Goal: Task Accomplishment & Management: Manage account settings

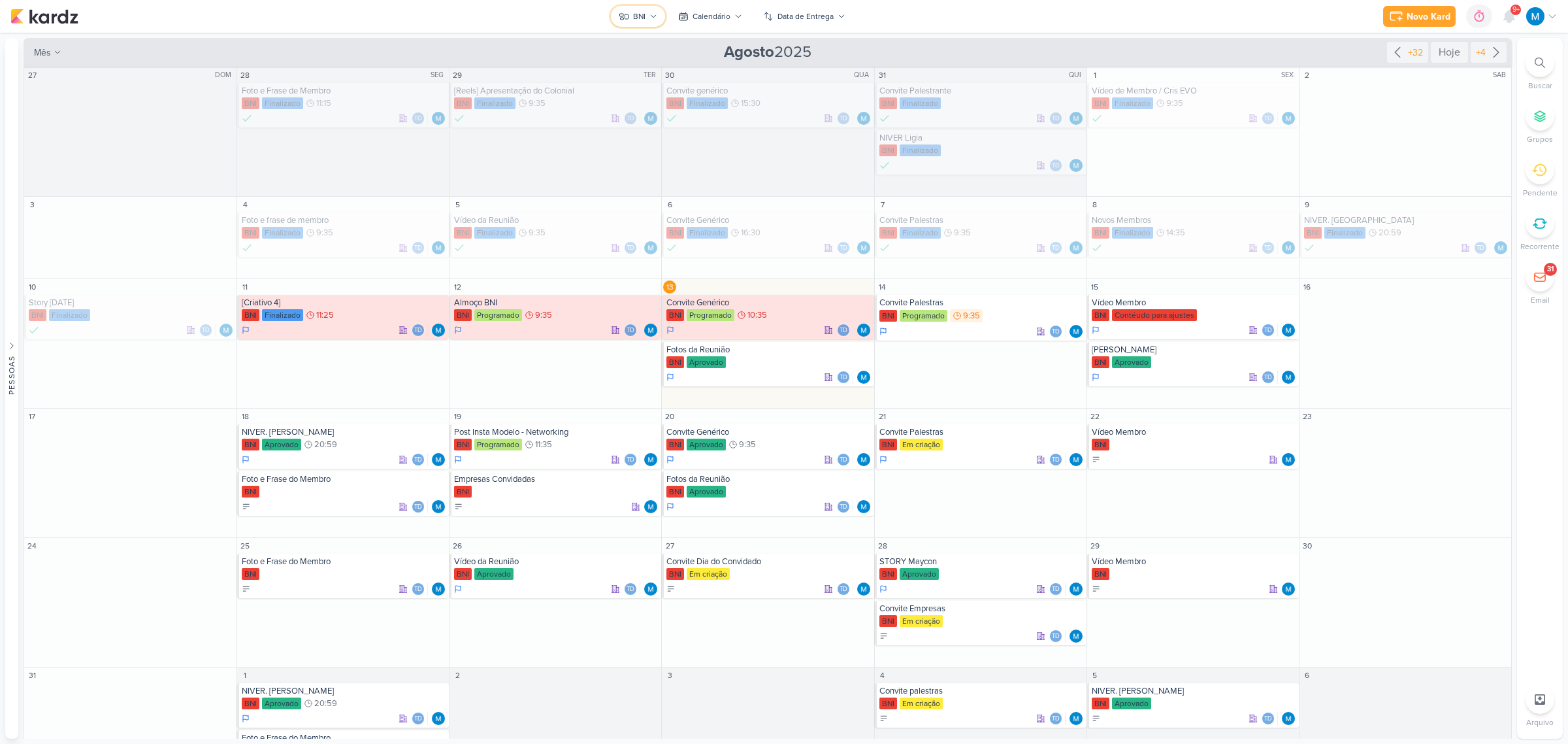
click at [654, 14] on icon at bounding box center [653, 16] width 8 height 8
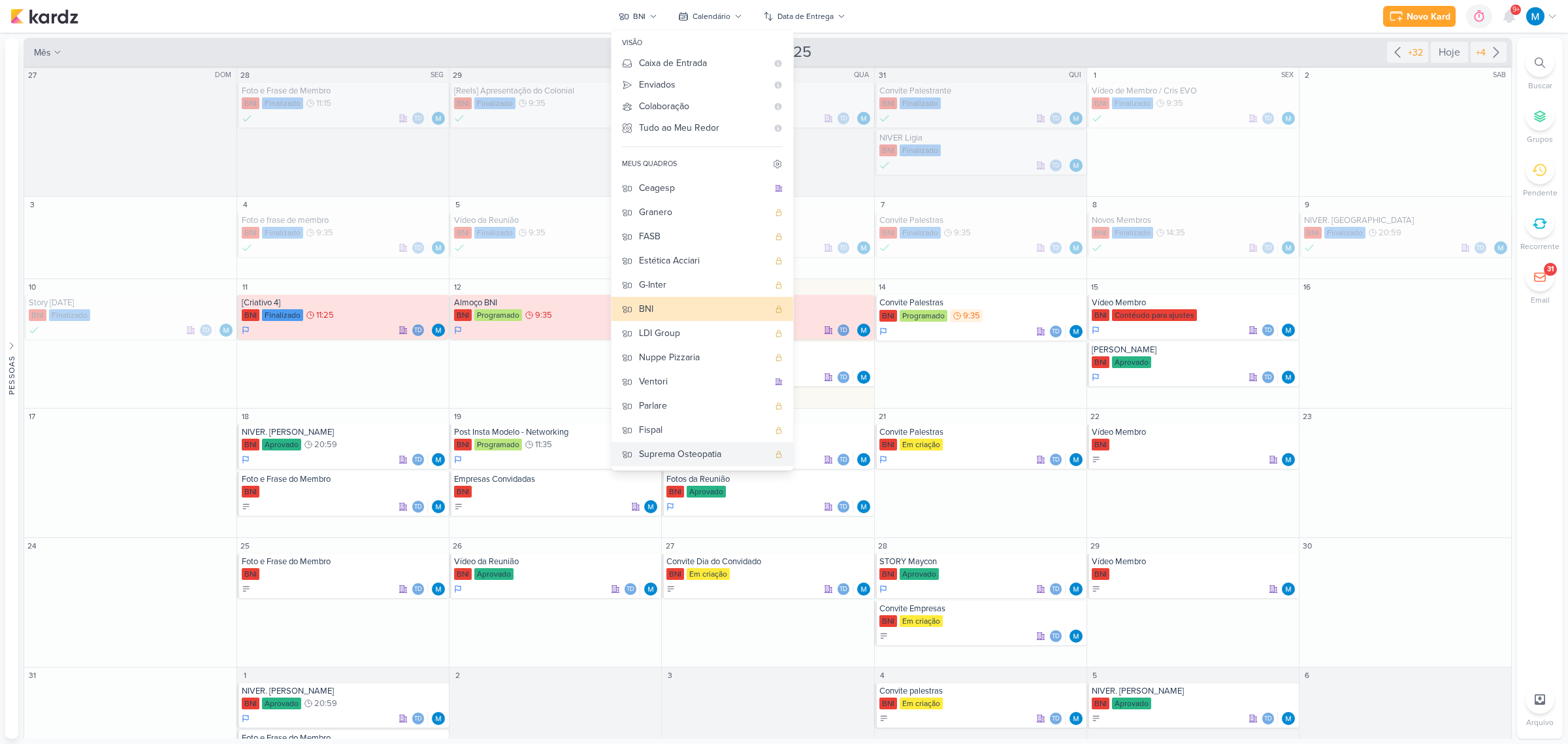
click at [670, 452] on div "Suprema Osteopatia" at bounding box center [703, 454] width 129 height 13
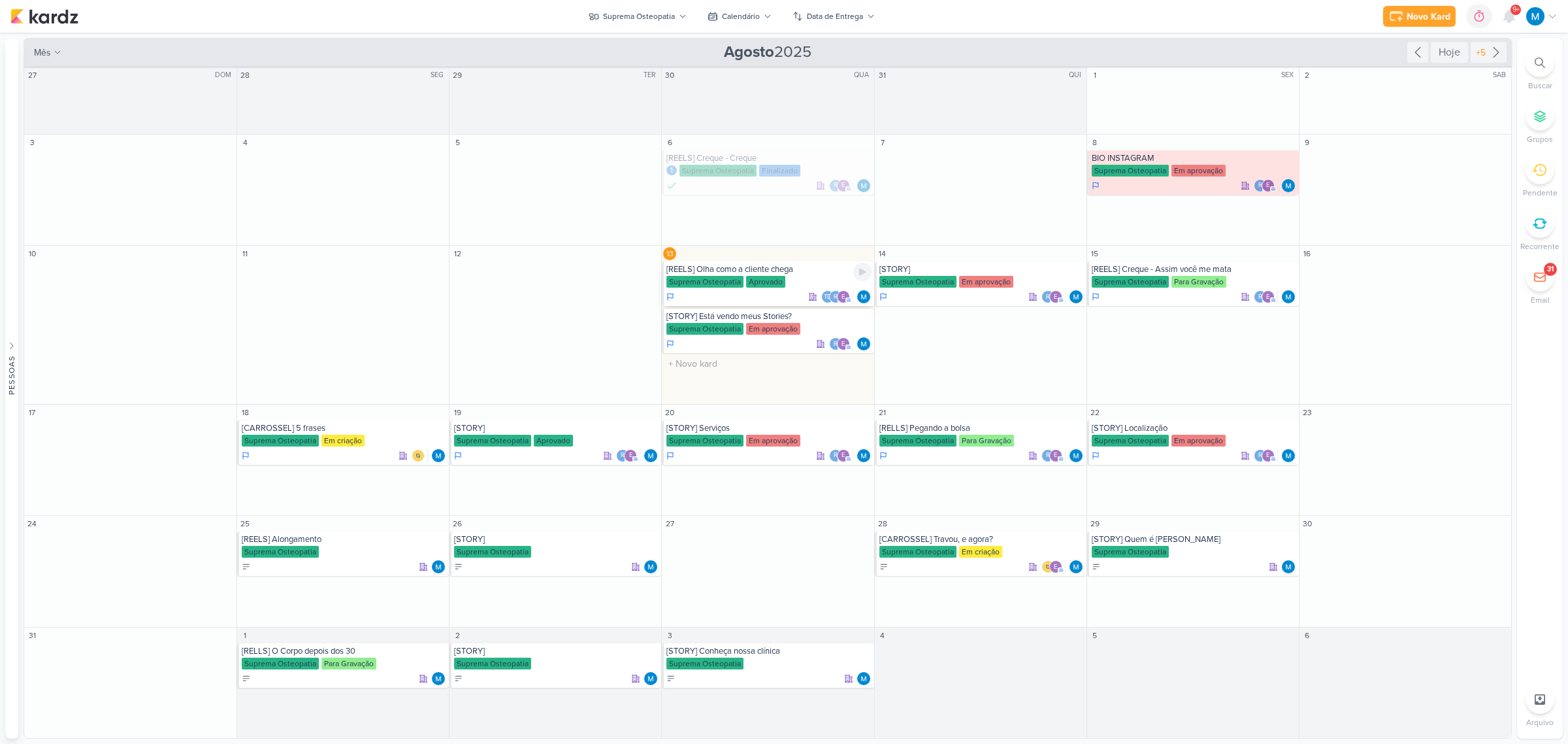
click at [797, 286] on div "Suprema Osteopatia Aprovado" at bounding box center [768, 282] width 204 height 13
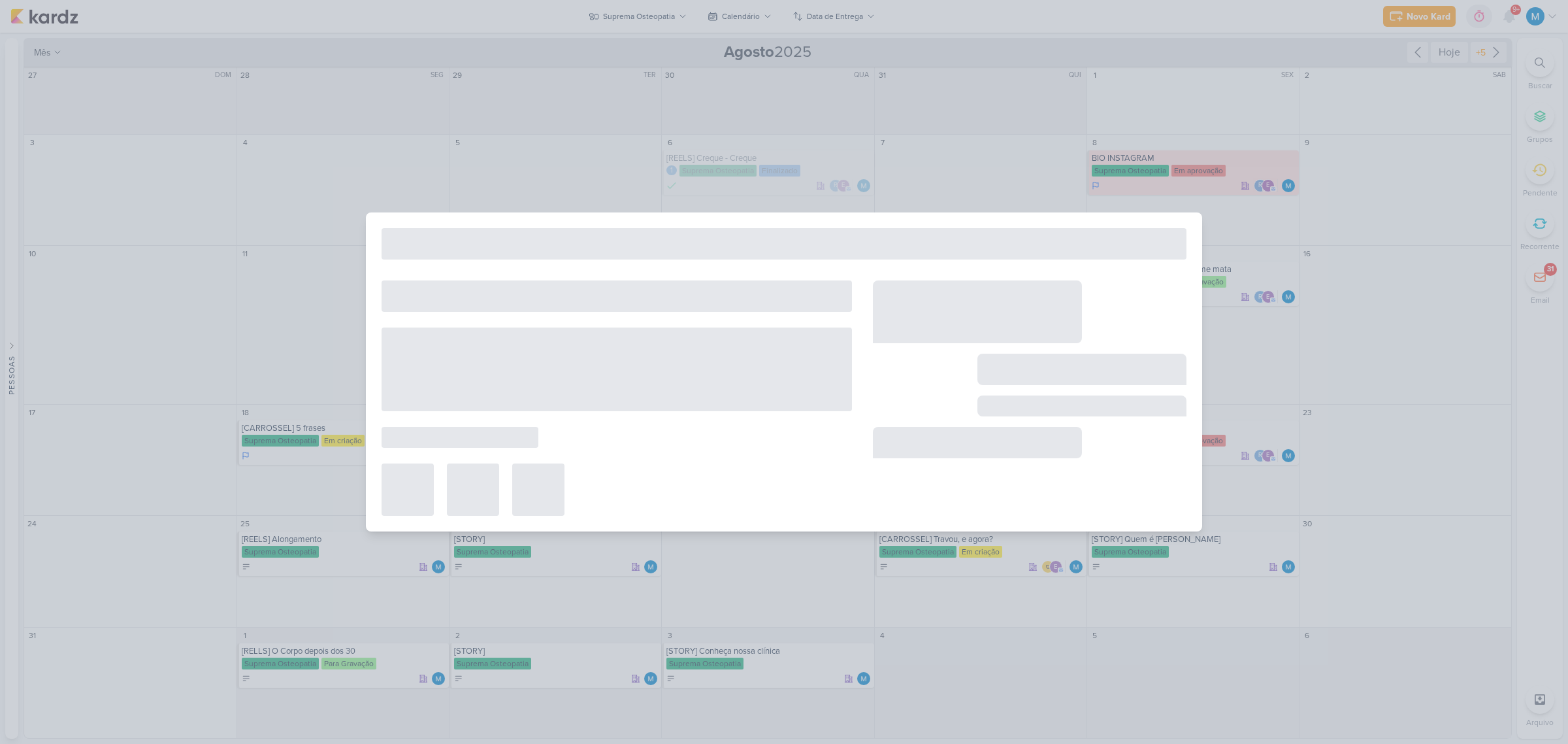
type input "[REELS] Olha como a cliente chega"
type input "[DATE] 23:59"
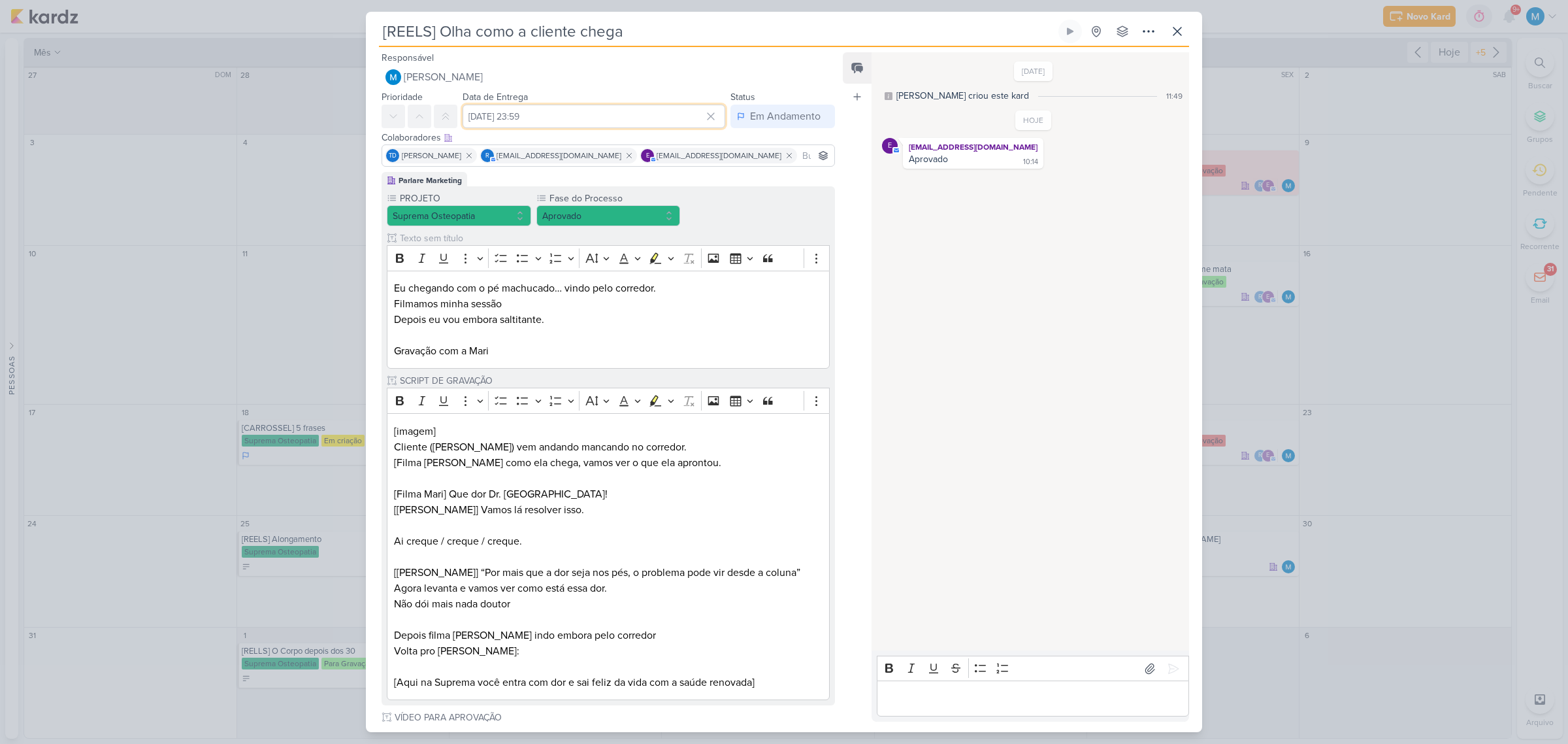
click at [600, 109] on input "[DATE] 23:59" at bounding box center [594, 117] width 263 height 24
click at [584, 242] on div "17" at bounding box center [587, 242] width 20 height 19
click at [642, 222] on div "13" at bounding box center [646, 223] width 20 height 19
type input "[DATE] 23:59"
click at [605, 298] on select "00 01 02 03 04 05 06 07 08 09 10 11 12 13 14 15 16 17 18 19 20 21 22 23" at bounding box center [607, 300] width 19 height 16
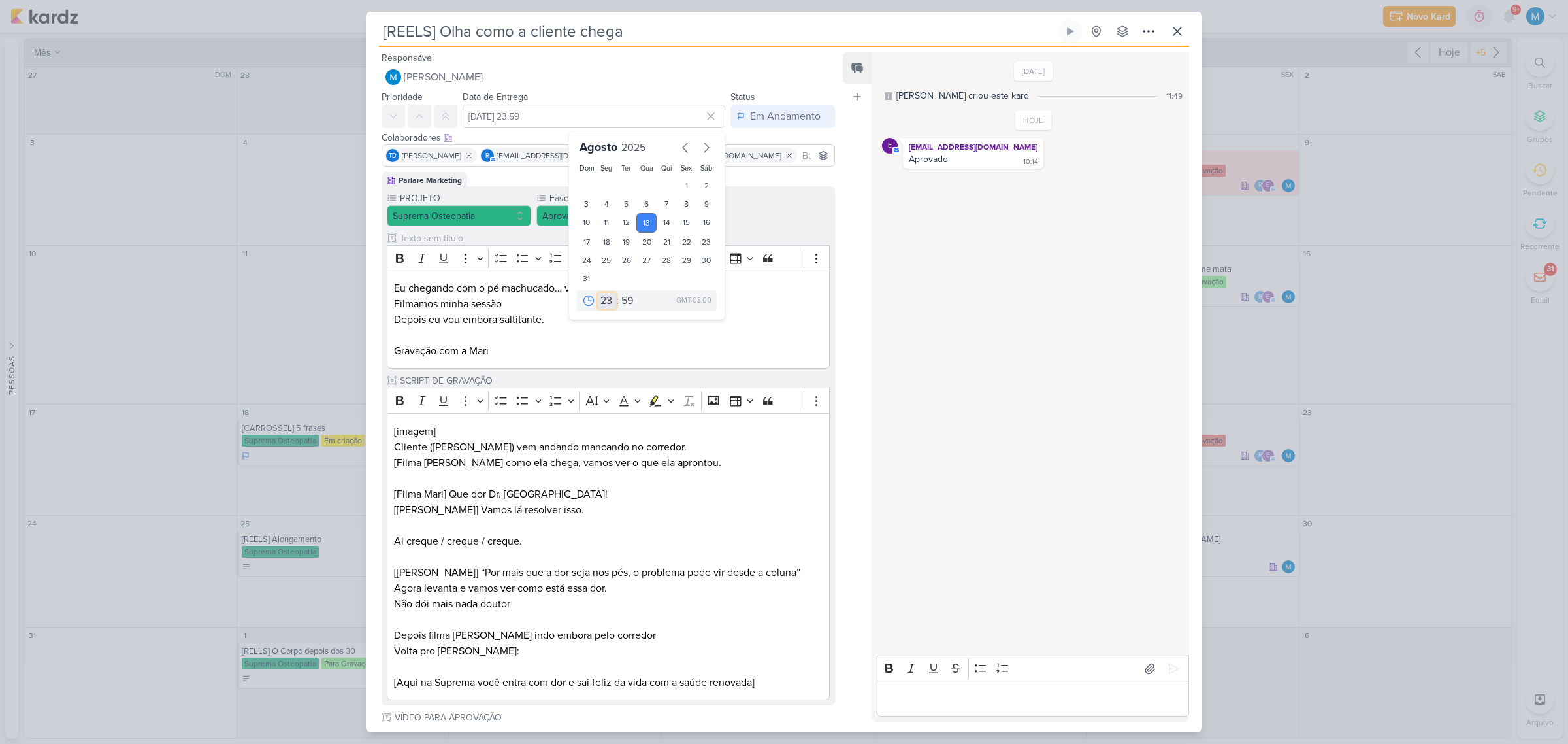
select select "17"
click at [598, 293] on select "00 01 02 03 04 05 06 07 08 09 10 11 12 13 14 15 16 17 18 19 20 21 22 23" at bounding box center [607, 300] width 19 height 16
type input "[DATE] 17:59"
click at [622, 302] on select "00 05 10 15 20 25 30 35 40 45 50 55 59" at bounding box center [628, 300] width 19 height 16
select select "35"
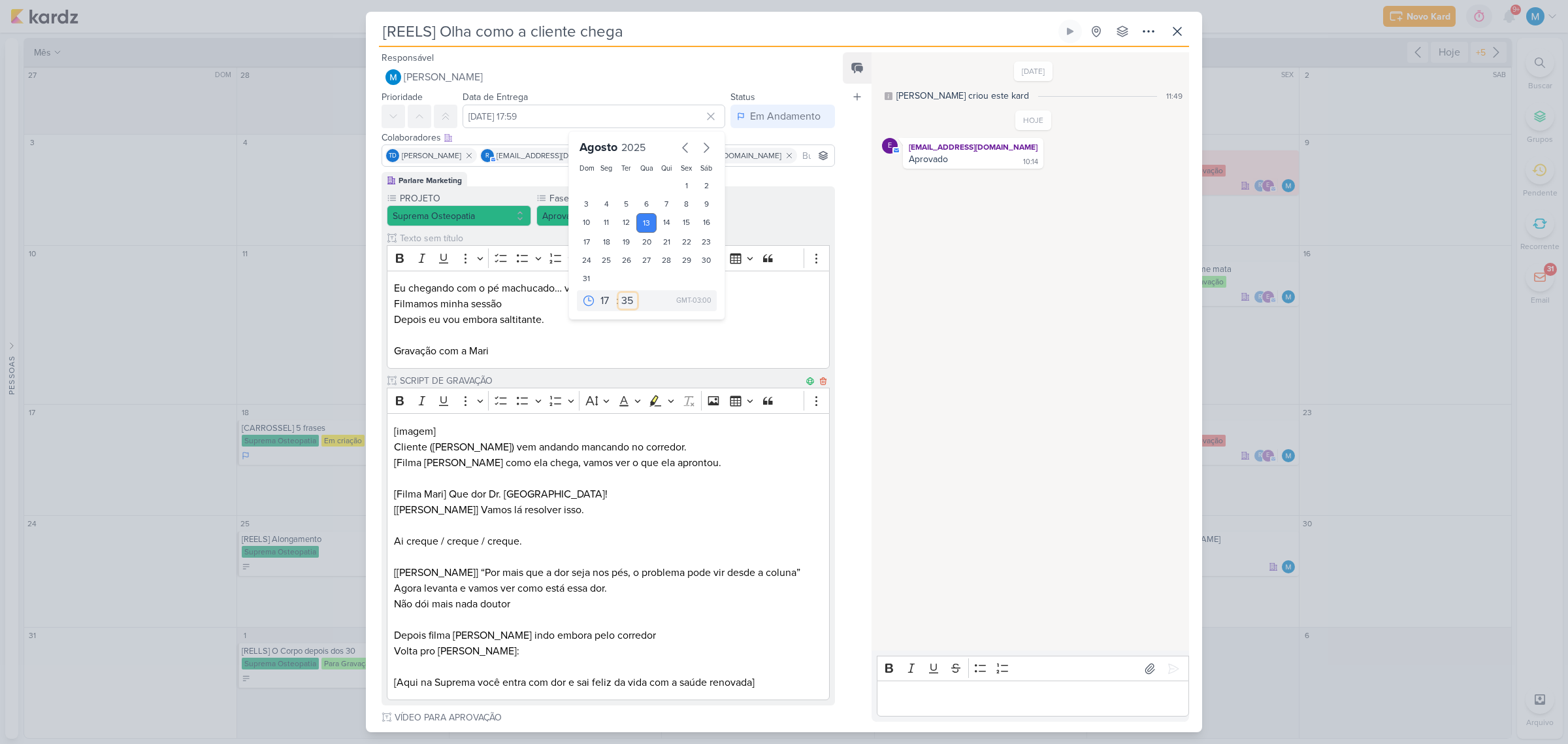
click at [619, 293] on select "00 05 10 15 20 25 30 35 40 45 50 55 59" at bounding box center [628, 300] width 19 height 16
type input "[DATE] 17:35"
click at [649, 487] on p "Cliente ([PERSON_NAME]) vem andando mancando no corredor. [Filma [PERSON_NAME]]…" at bounding box center [608, 565] width 429 height 251
click at [1148, 30] on icon at bounding box center [1148, 31] width 16 height 16
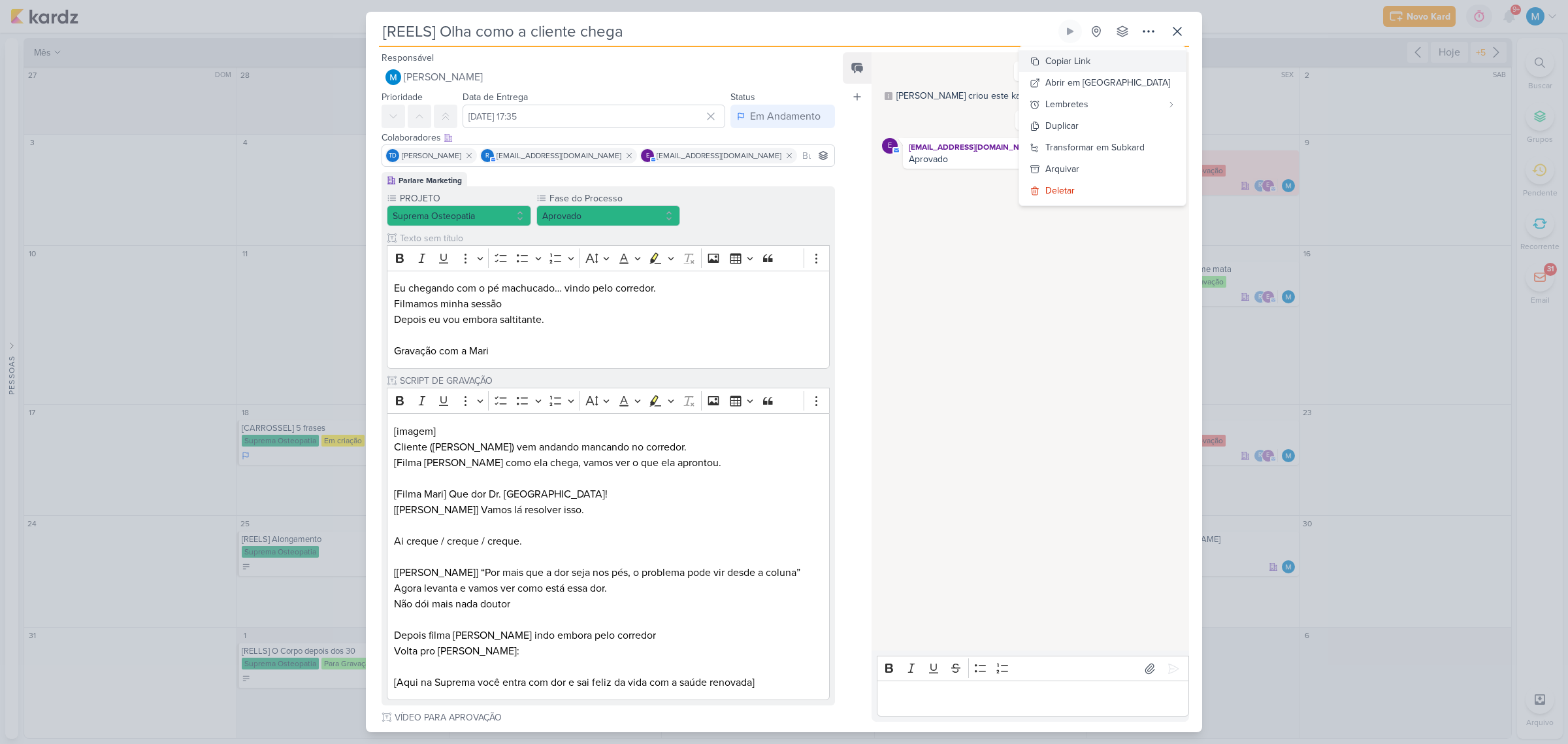
click at [1122, 68] on button "Copiar Link" at bounding box center [1102, 61] width 166 height 22
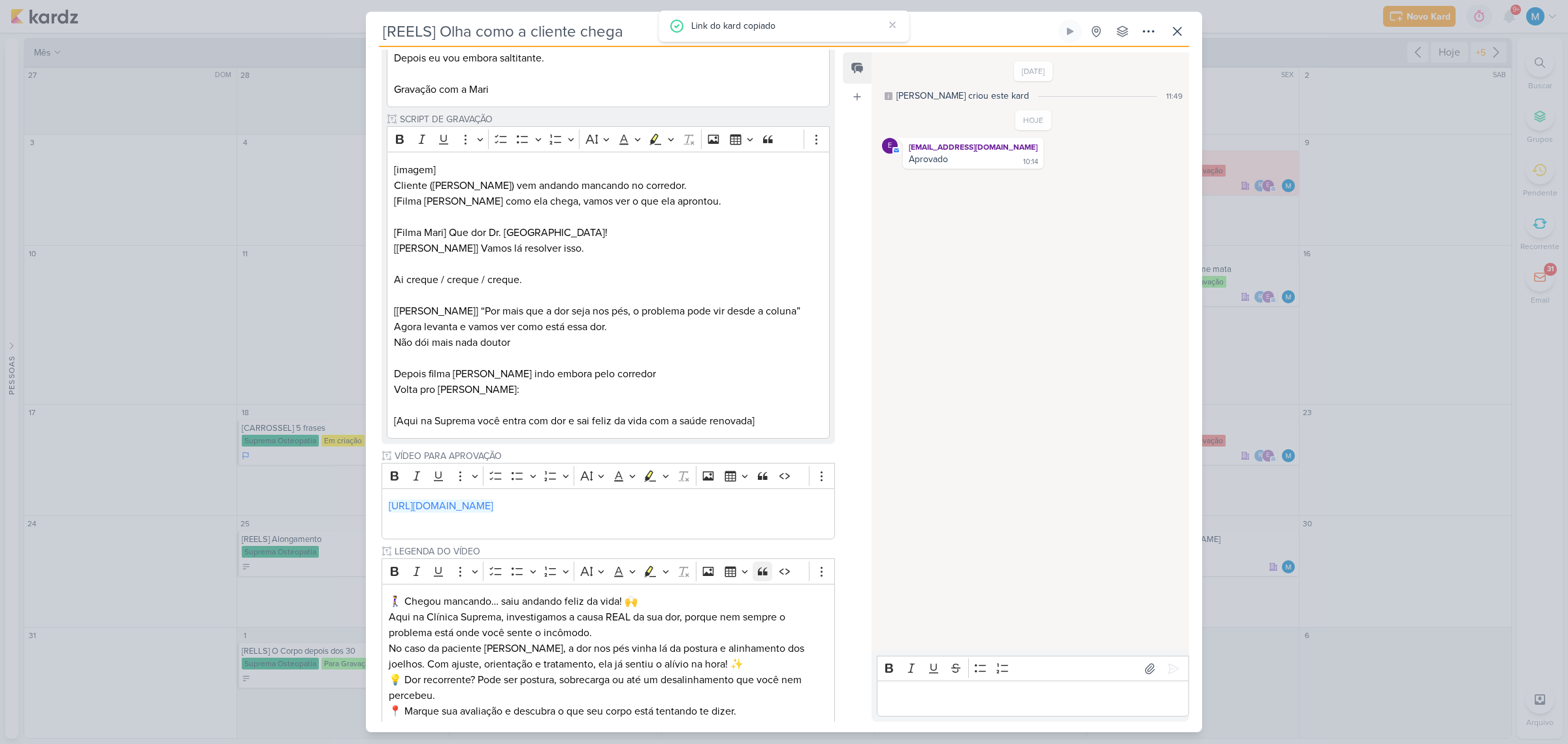
scroll to position [390, 0]
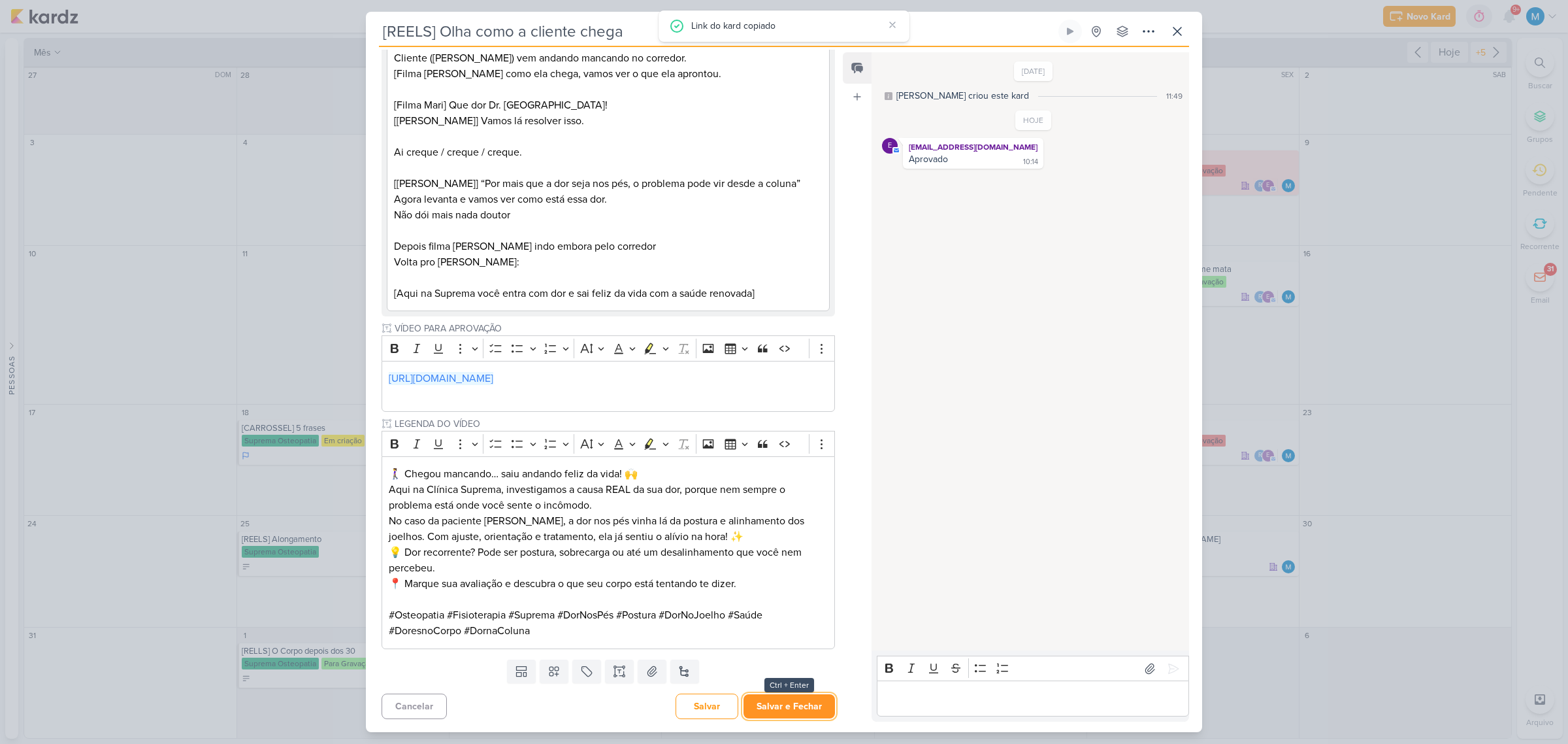
click at [792, 704] on button "Salvar e Fechar" at bounding box center [789, 706] width 91 height 25
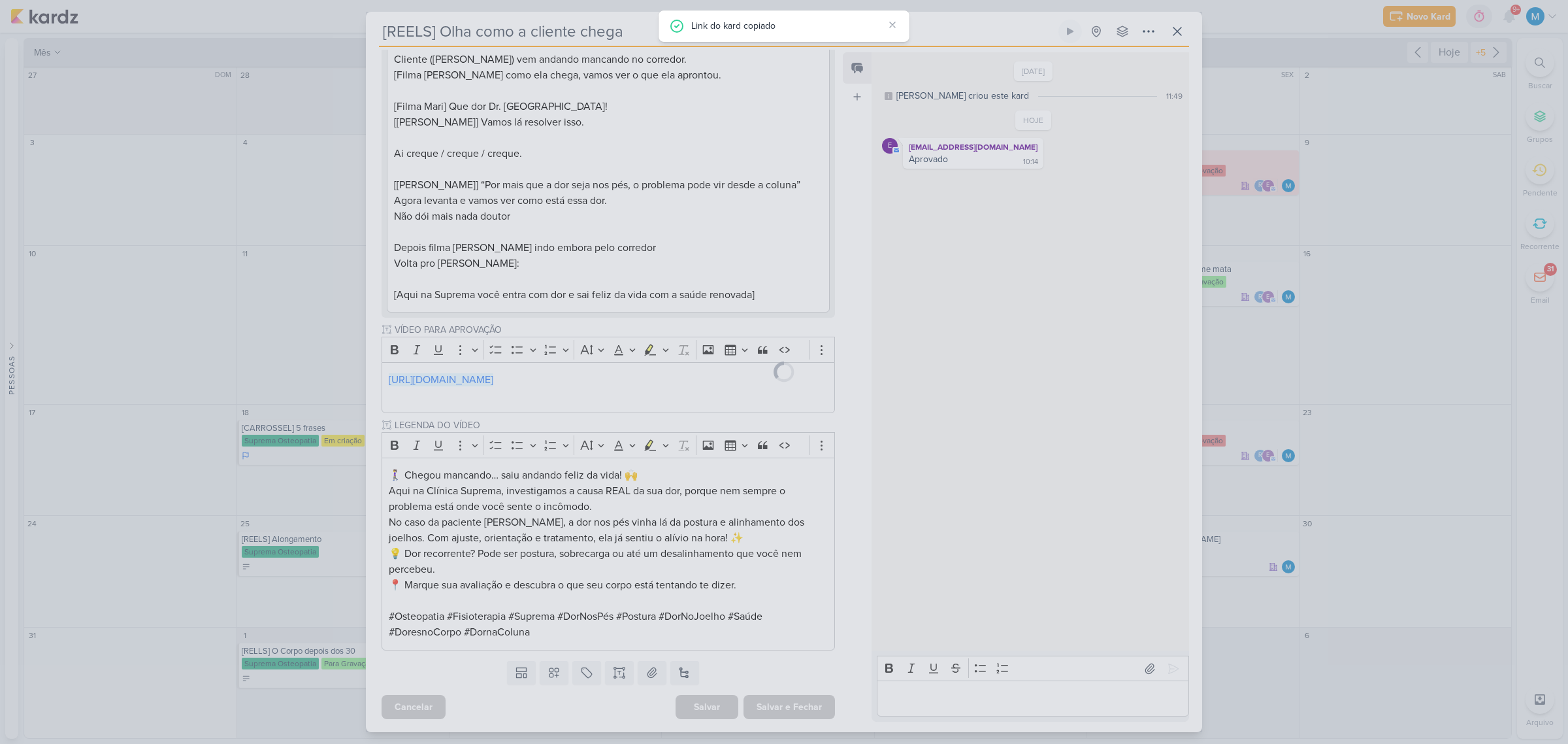
scroll to position [389, 0]
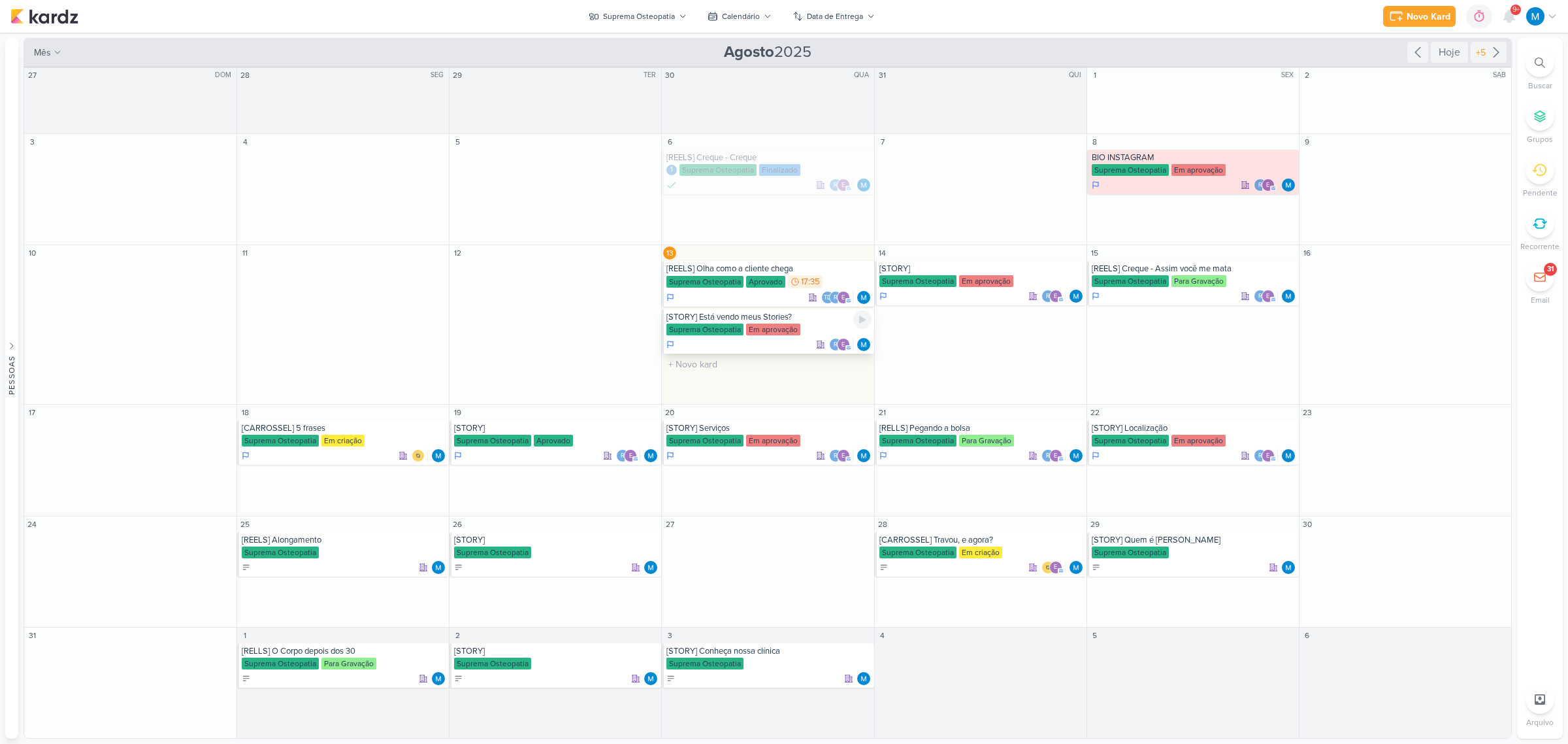
click at [801, 320] on div "[STORY] Está vendo meus Stories?" at bounding box center [768, 317] width 204 height 10
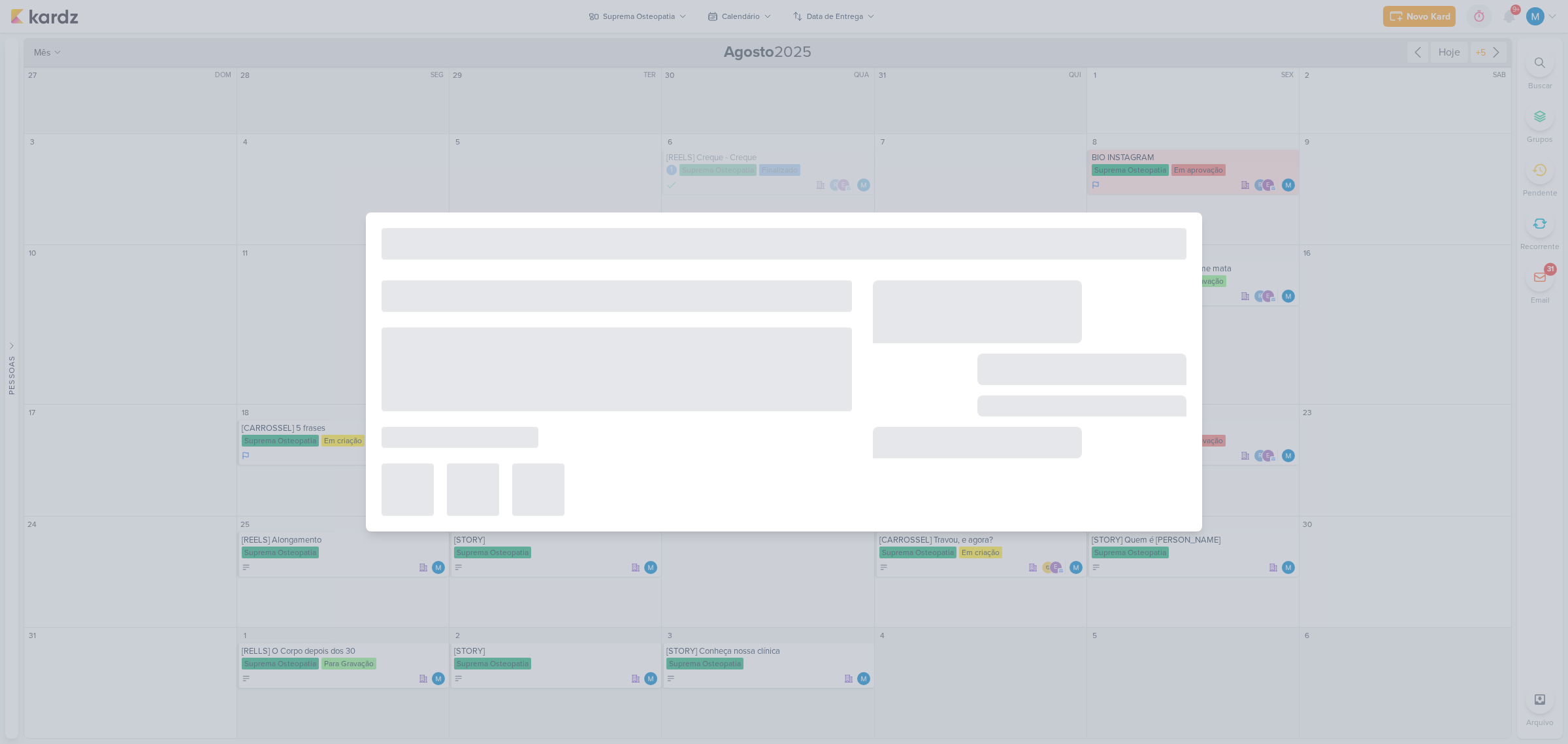
type input "[STORY] Está vendo meus Stories?"
type input "[DATE] 23:59"
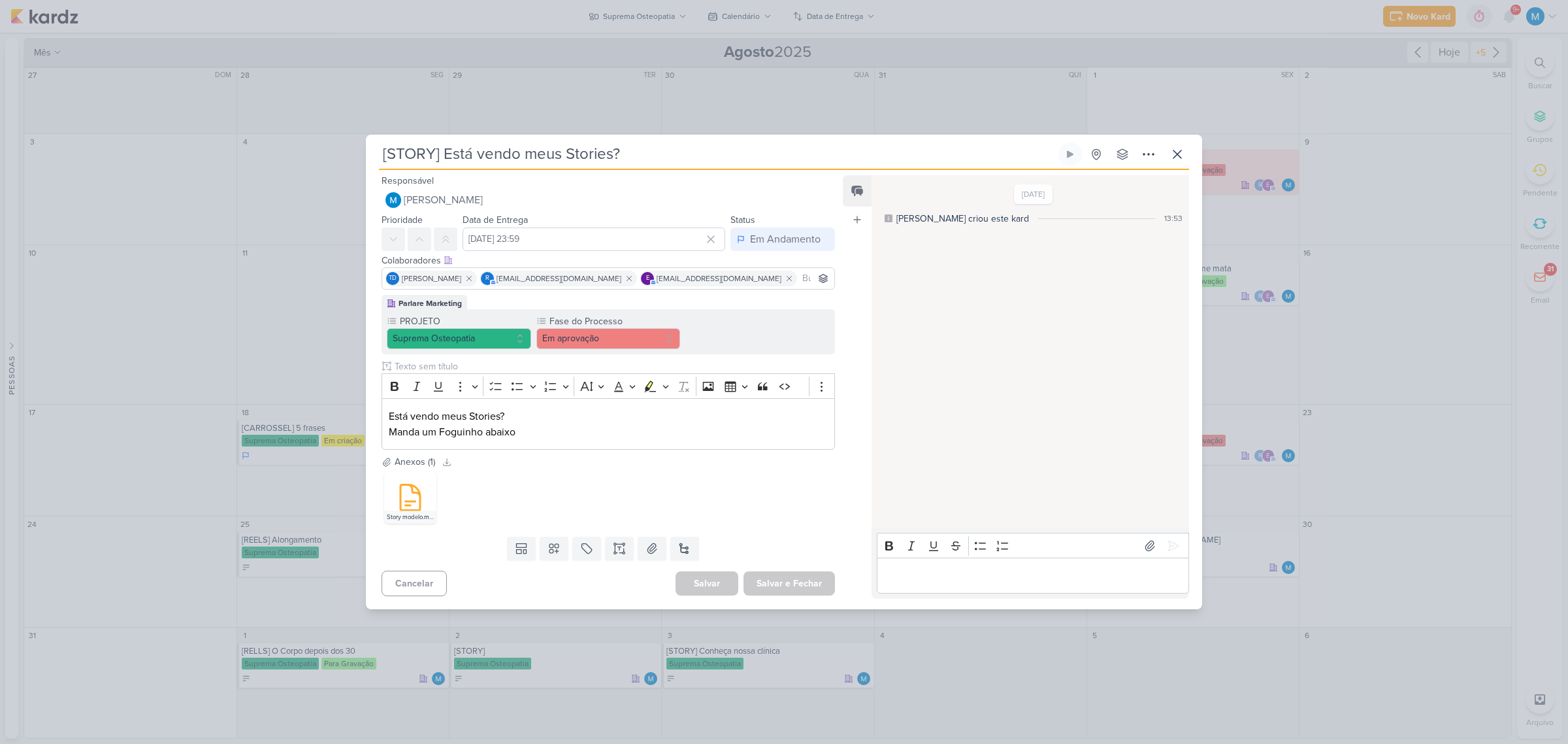
scroll to position [0, 0]
click at [422, 508] on icon at bounding box center [410, 497] width 31 height 31
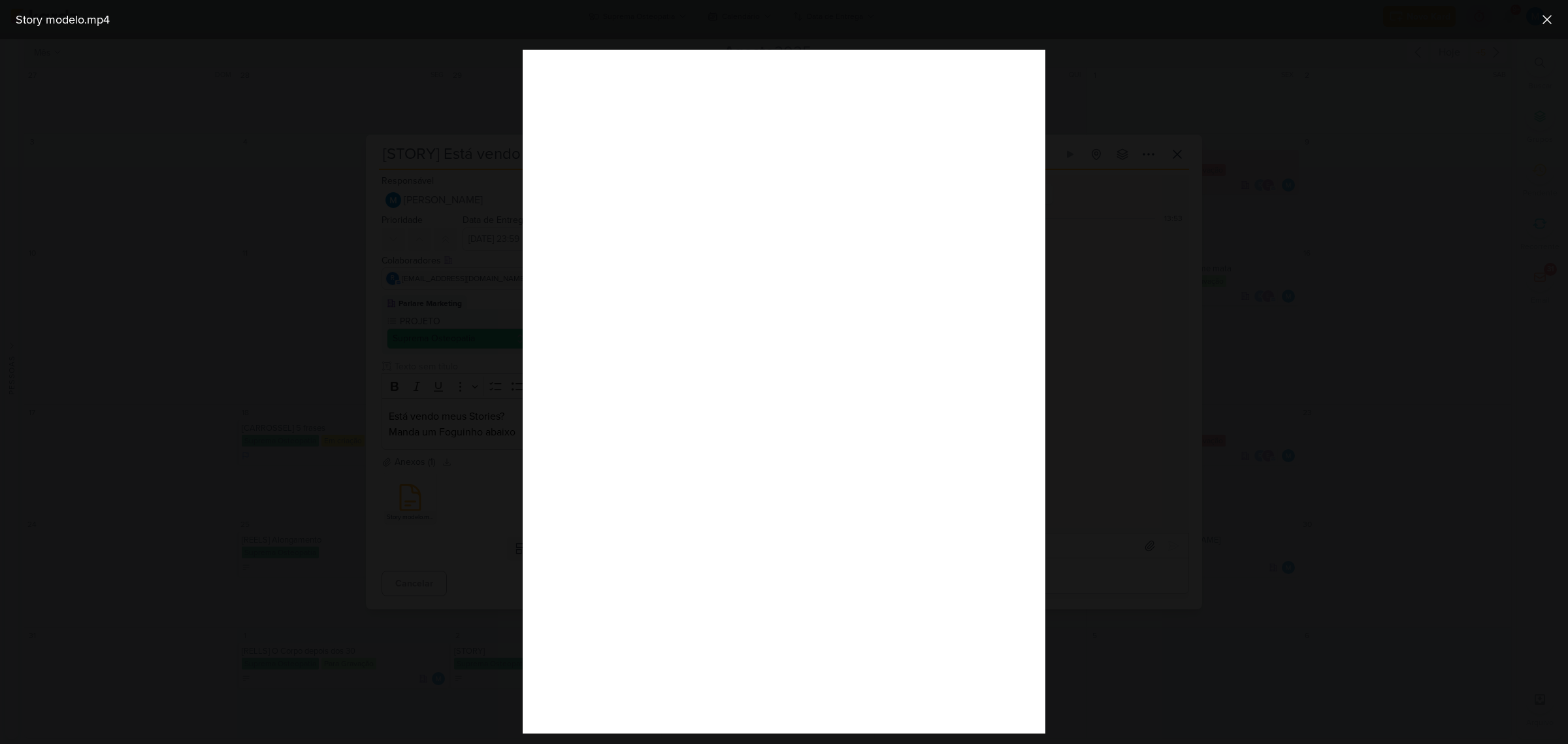
click at [1186, 461] on div at bounding box center [784, 392] width 1568 height 705
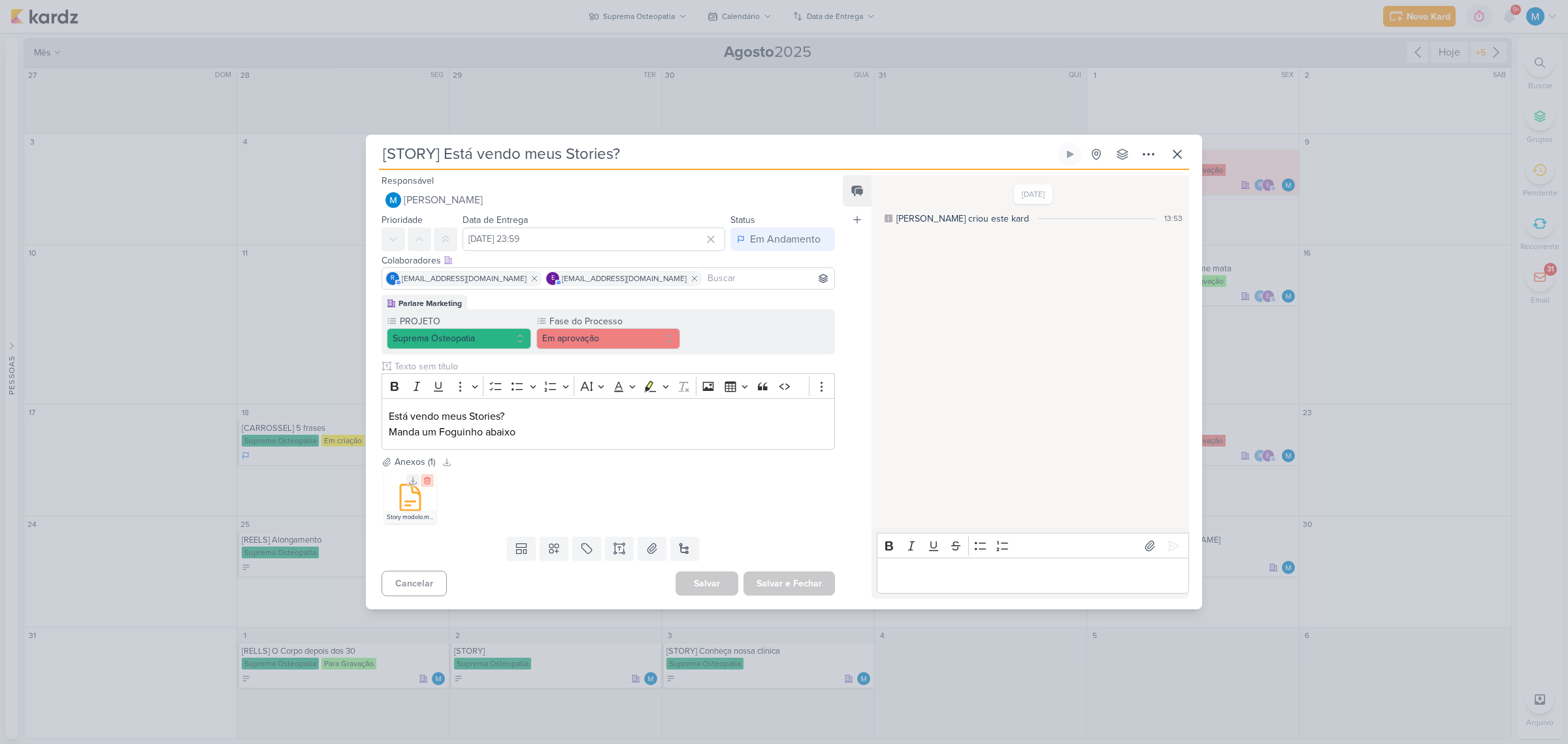
click at [428, 479] on icon at bounding box center [427, 481] width 6 height 7
